Goal: Task Accomplishment & Management: Manage account settings

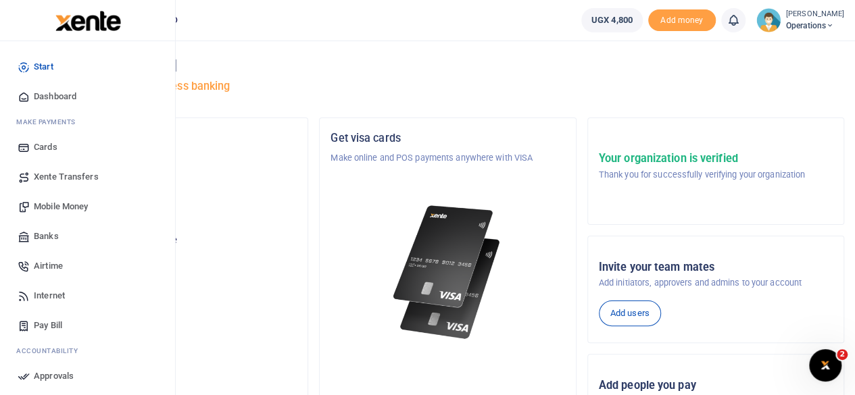
click at [61, 209] on span "Mobile Money" at bounding box center [61, 207] width 54 height 14
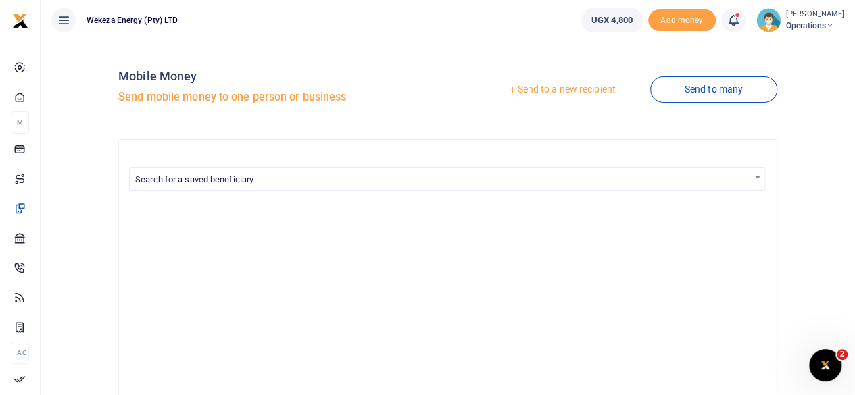
click at [806, 29] on span "Operations" at bounding box center [815, 26] width 58 height 12
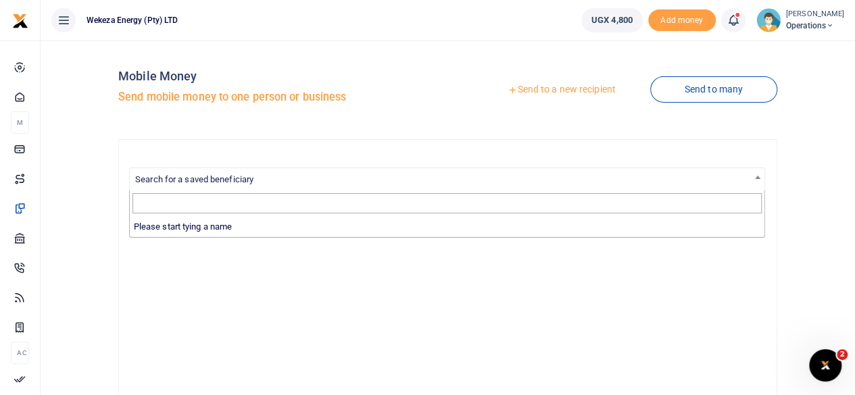
click at [428, 176] on span "Search for a saved beneficiary" at bounding box center [447, 178] width 635 height 21
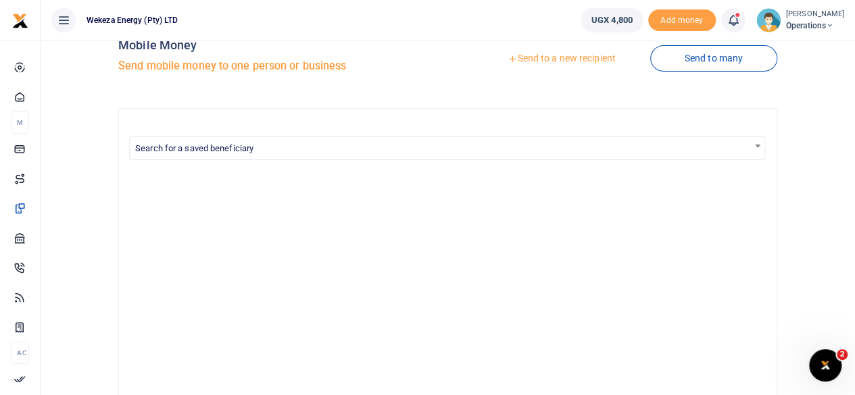
click at [353, 301] on div at bounding box center [448, 377] width 636 height 412
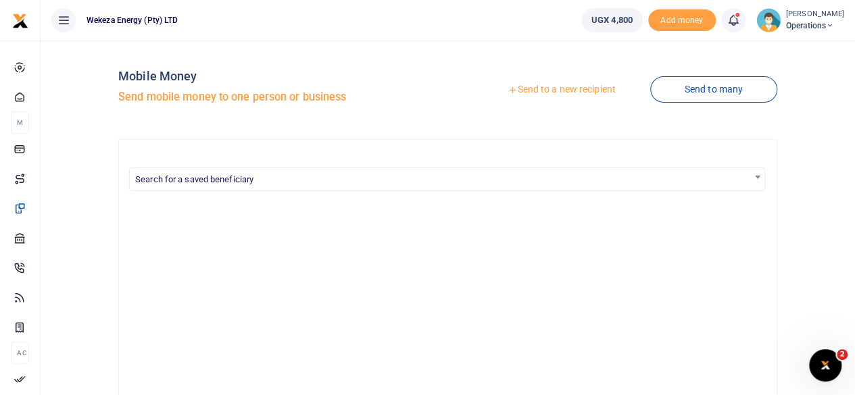
click at [564, 89] on link "Send to a new recipient" at bounding box center [561, 90] width 176 height 24
click at [527, 91] on link "Send to a new recipient" at bounding box center [561, 90] width 176 height 24
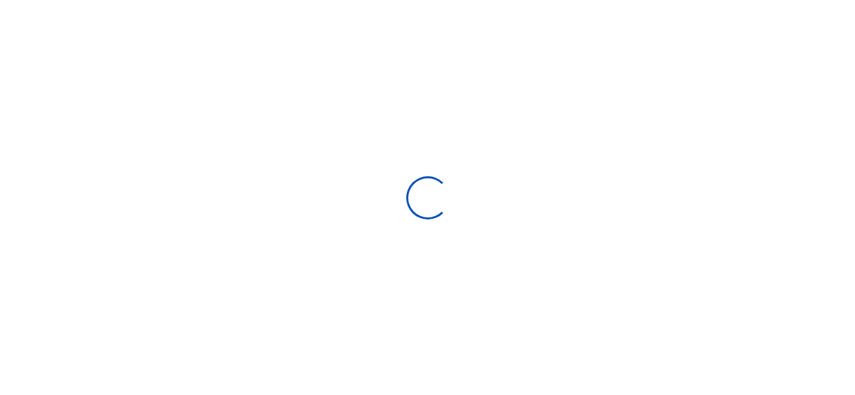
select select
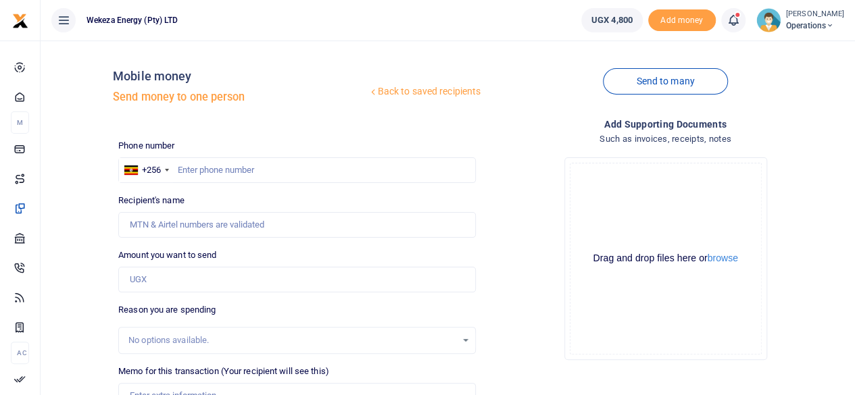
click at [208, 345] on div "No options available." at bounding box center [292, 341] width 328 height 14
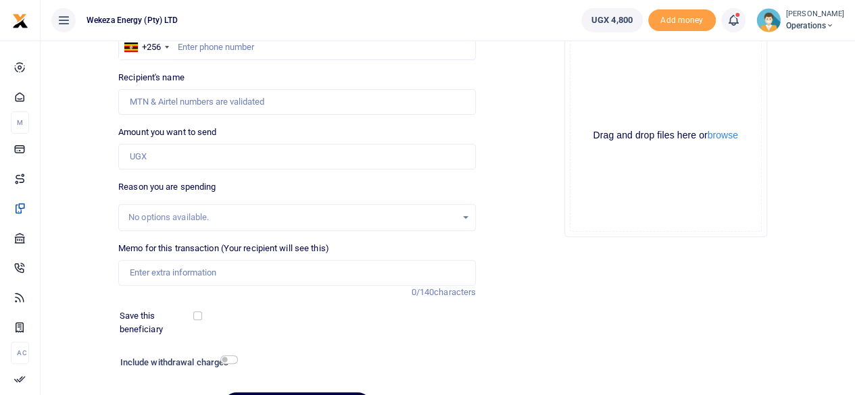
scroll to position [124, 0]
click at [472, 216] on div "No options available." at bounding box center [297, 216] width 356 height 15
click at [468, 216] on div "No options available." at bounding box center [297, 216] width 356 height 15
click at [222, 212] on div "No options available." at bounding box center [292, 217] width 328 height 14
click at [174, 154] on input "Amount you want to send" at bounding box center [296, 156] width 357 height 26
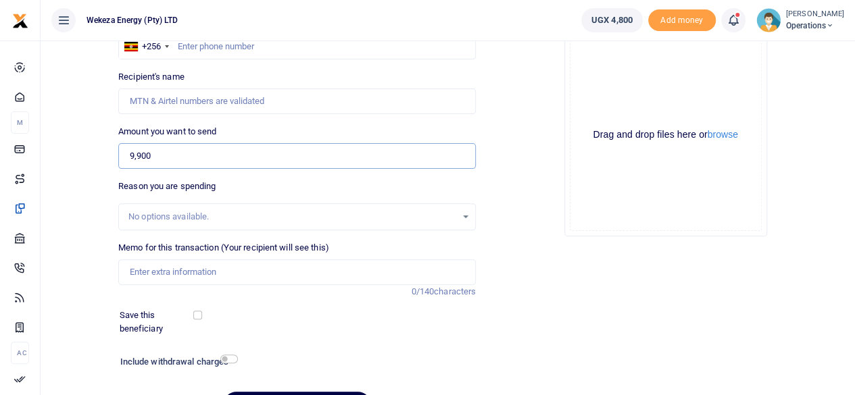
type input "9,900"
click at [203, 51] on input "text" at bounding box center [296, 47] width 357 height 26
type input "0774332221"
type input "Daniel Mwebaze"
type input "0709407288"
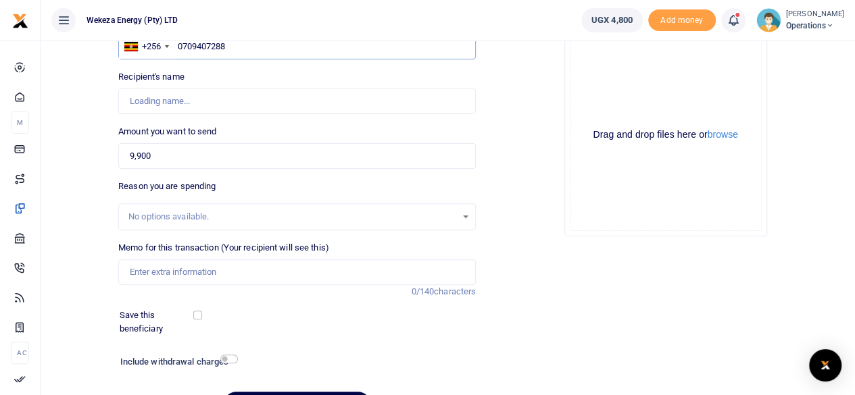
type input "Munguagisha Lebon"
type input "0709407288"
click at [177, 155] on input "9,900" at bounding box center [296, 156] width 357 height 26
click at [141, 159] on input "9,900" at bounding box center [296, 156] width 357 height 26
type input "9"
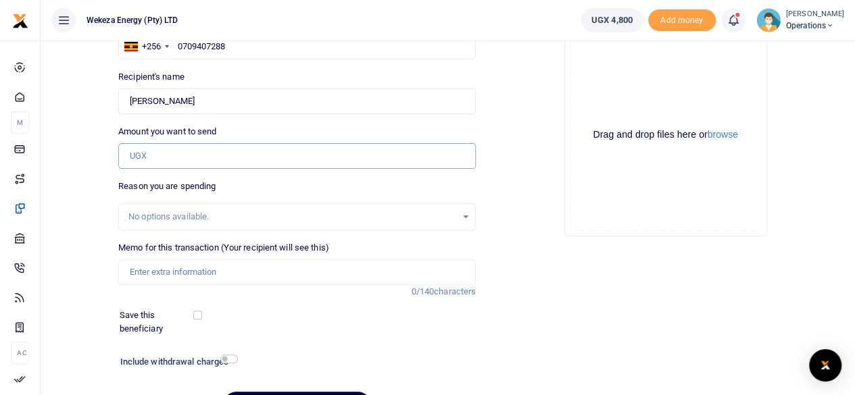
type input "0"
type input "3,500"
click at [198, 209] on div "No options available." at bounding box center [297, 216] width 356 height 15
click at [468, 214] on div "No options available." at bounding box center [297, 216] width 356 height 15
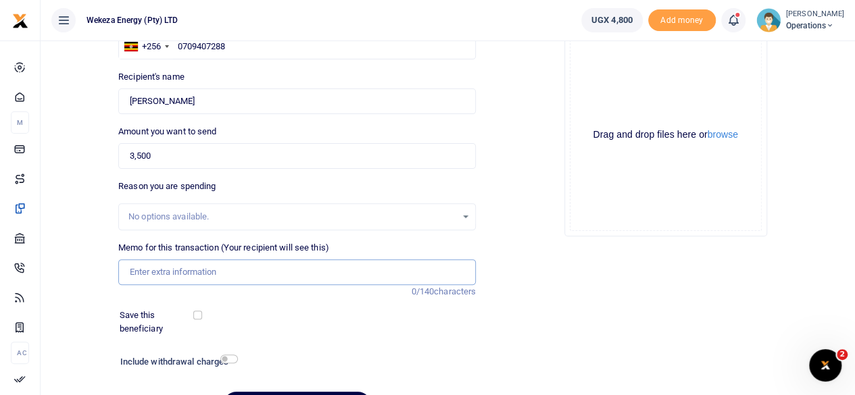
click at [155, 267] on input "Memo for this transaction (Your recipient will see this)" at bounding box center [296, 272] width 357 height 26
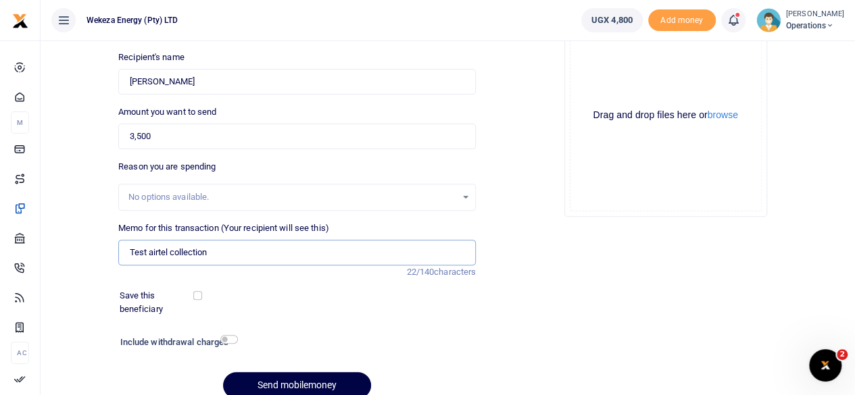
scroll to position [201, 0]
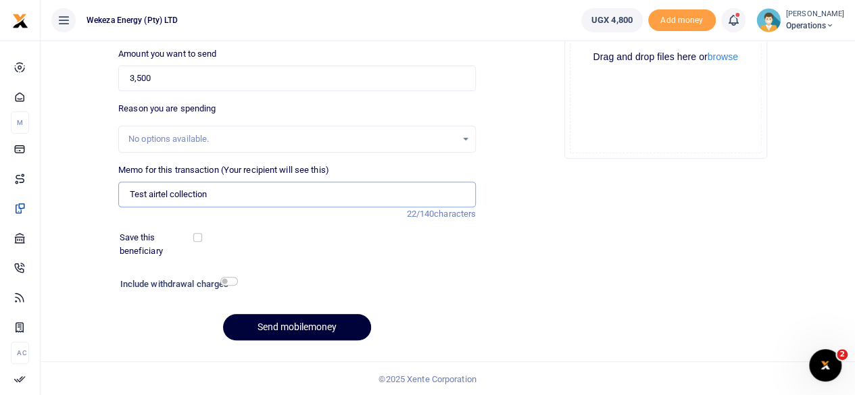
type input "Test airtel collection"
click at [318, 326] on button "Send mobilemoney" at bounding box center [297, 327] width 148 height 26
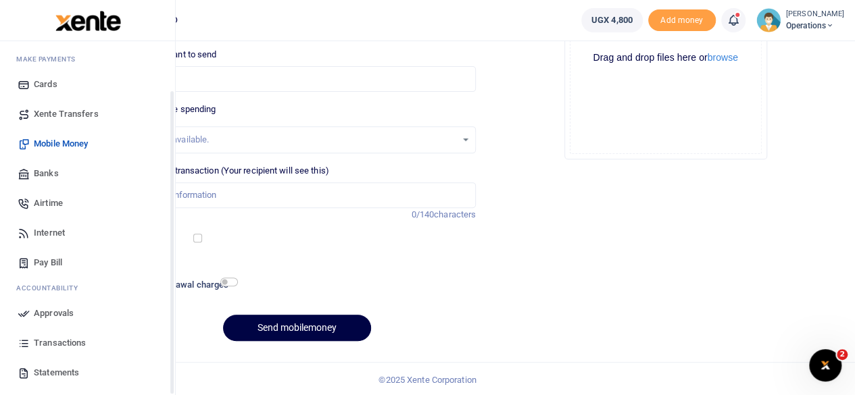
scroll to position [64, 0]
click at [66, 337] on span "Transactions" at bounding box center [60, 343] width 52 height 14
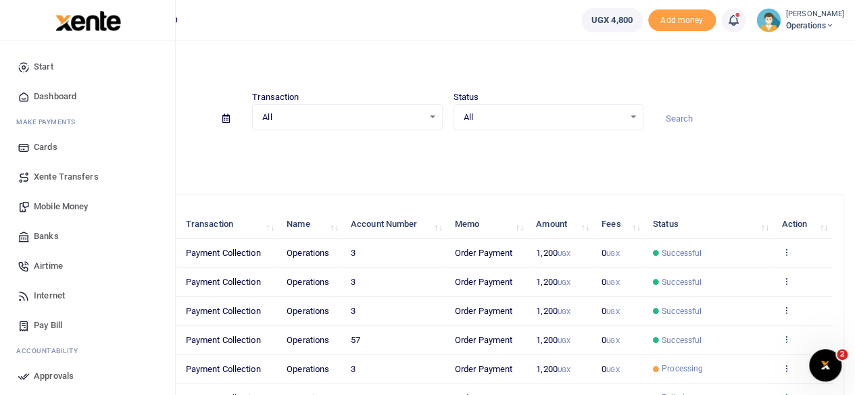
click at [62, 373] on span "Approvals" at bounding box center [54, 377] width 40 height 14
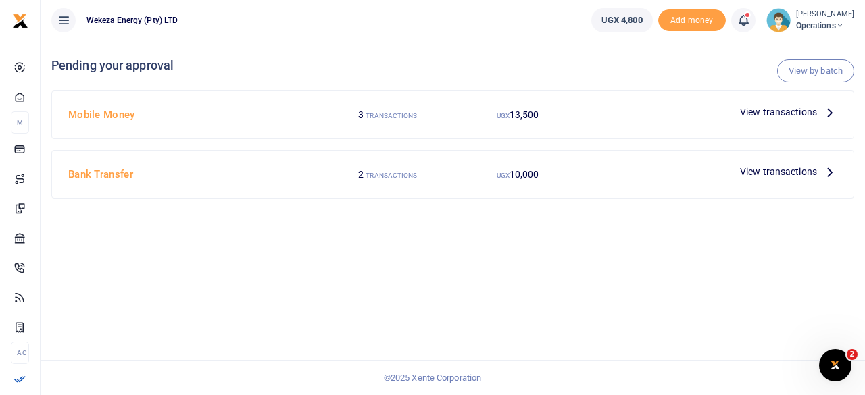
click at [771, 111] on span "View transactions" at bounding box center [778, 112] width 77 height 15
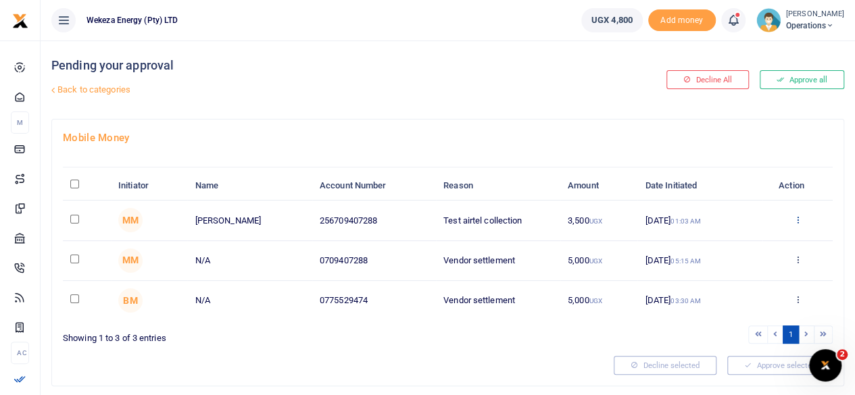
click at [797, 216] on icon at bounding box center [797, 219] width 9 height 9
click at [740, 238] on link "Approve" at bounding box center [748, 241] width 107 height 19
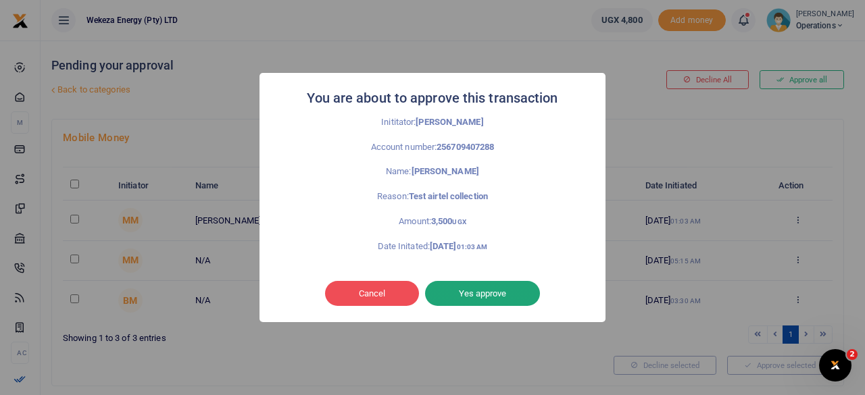
click at [468, 287] on button "Yes approve" at bounding box center [482, 294] width 115 height 26
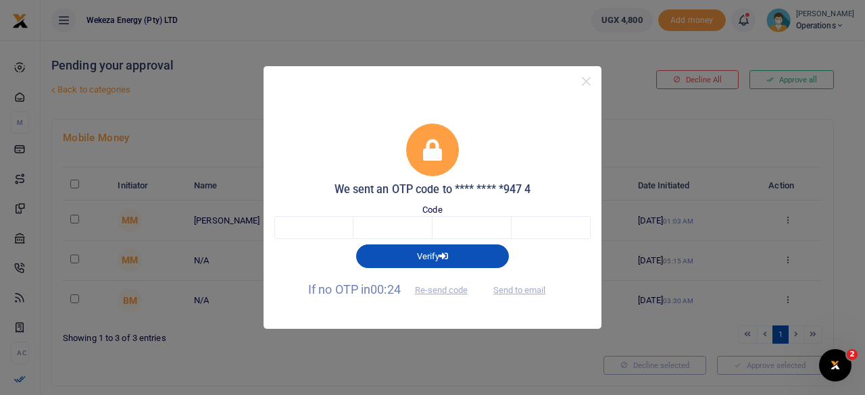
click at [520, 290] on span "Send to email" at bounding box center [519, 289] width 75 height 14
click at [527, 291] on button "Send to email" at bounding box center [519, 290] width 75 height 23
click at [331, 230] on input "text" at bounding box center [313, 227] width 79 height 23
paste input "9"
type input "9"
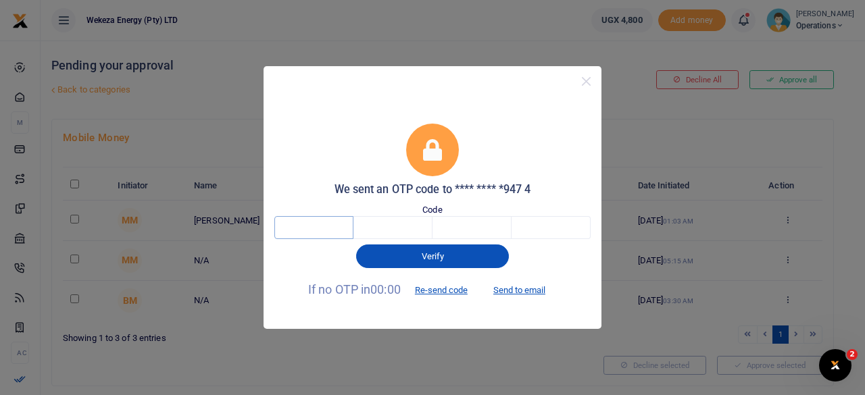
type input "4"
type input "1"
type input "7"
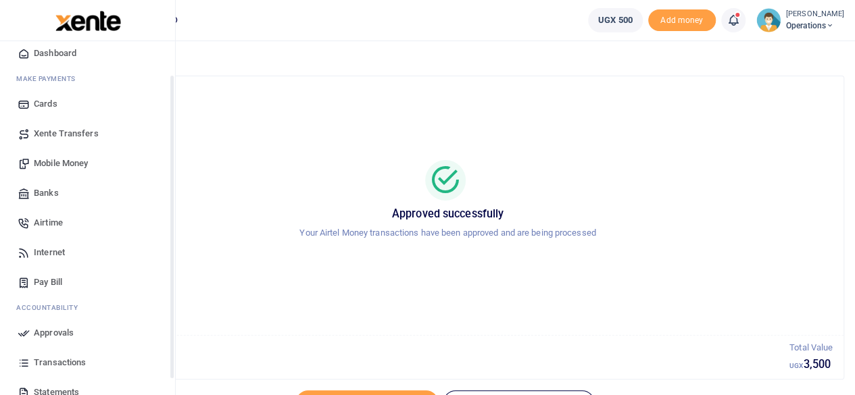
scroll to position [44, 0]
click at [51, 359] on span "Transactions" at bounding box center [60, 362] width 52 height 14
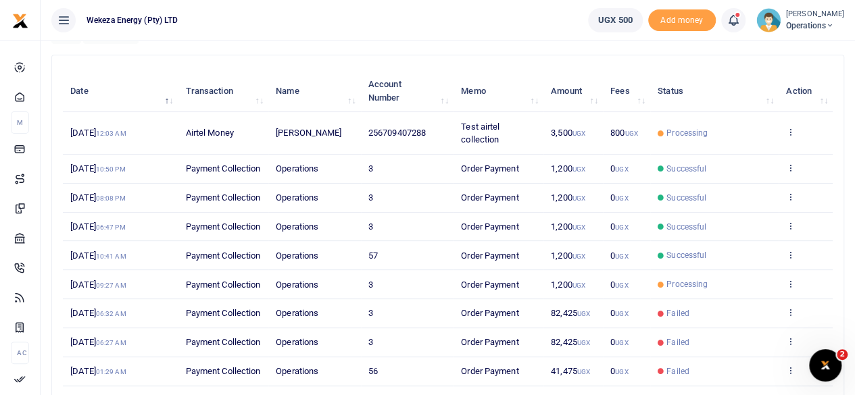
click at [269, 155] on td "Operations" at bounding box center [314, 169] width 93 height 29
